Goal: Find specific page/section: Find specific page/section

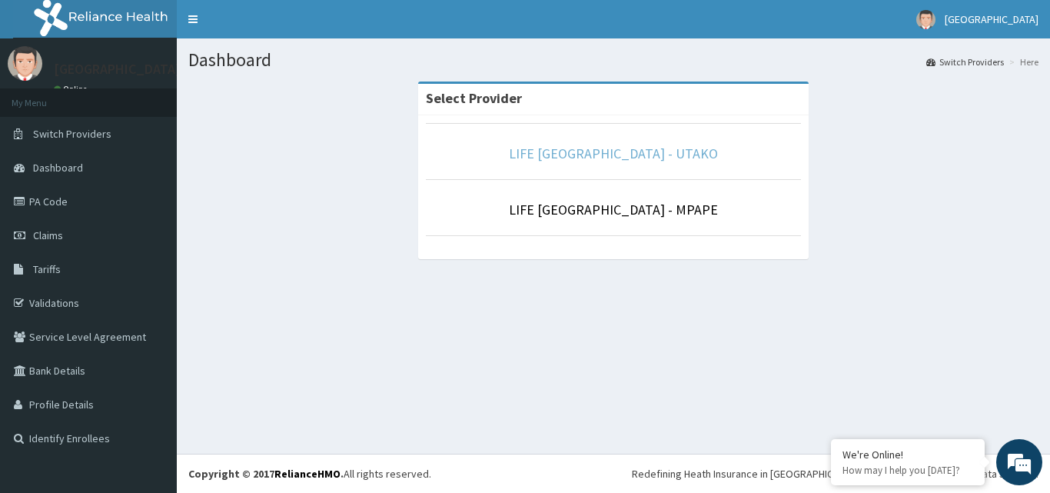
click at [656, 159] on link "LIFE [GEOGRAPHIC_DATA] - UTAKO" at bounding box center [613, 153] width 209 height 18
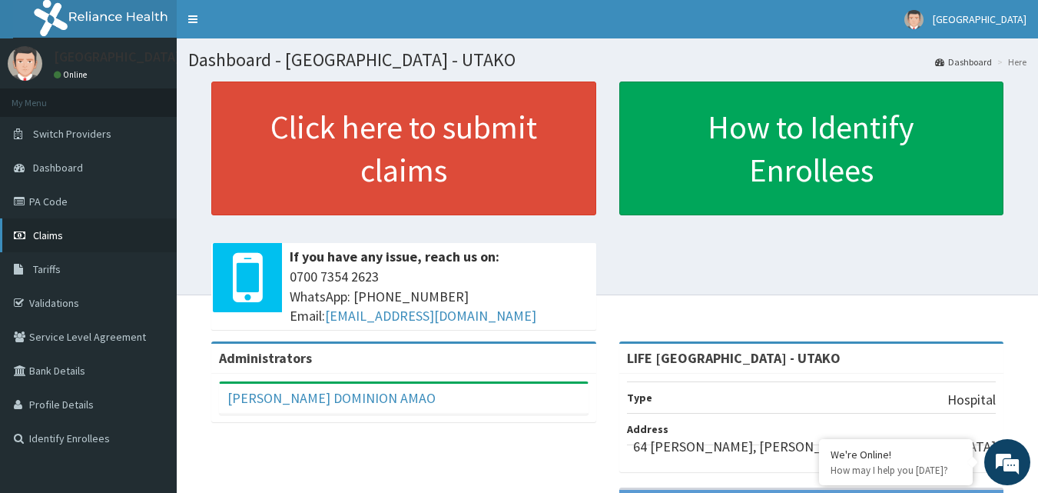
click at [63, 234] on link "Claims" at bounding box center [88, 235] width 177 height 34
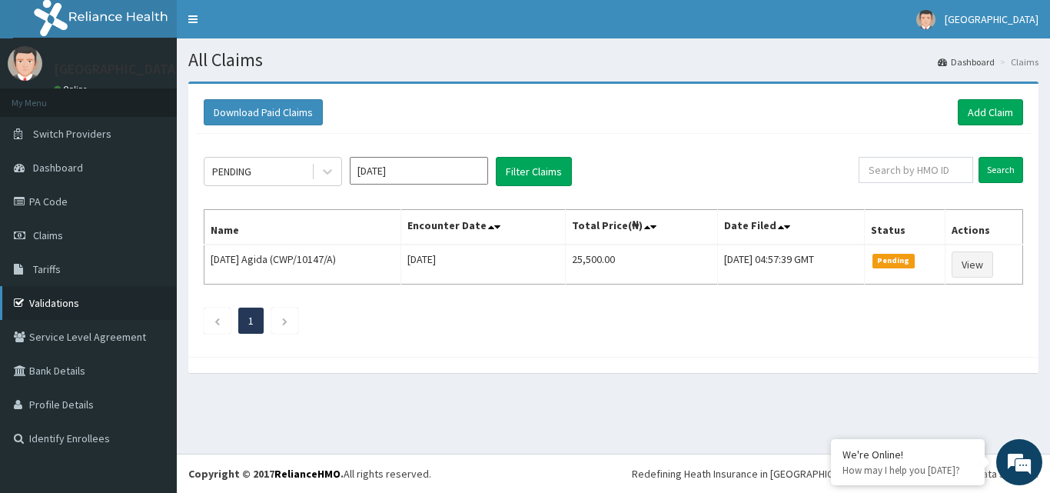
click at [103, 307] on link "Validations" at bounding box center [88, 303] width 177 height 34
